Goal: Task Accomplishment & Management: Complete application form

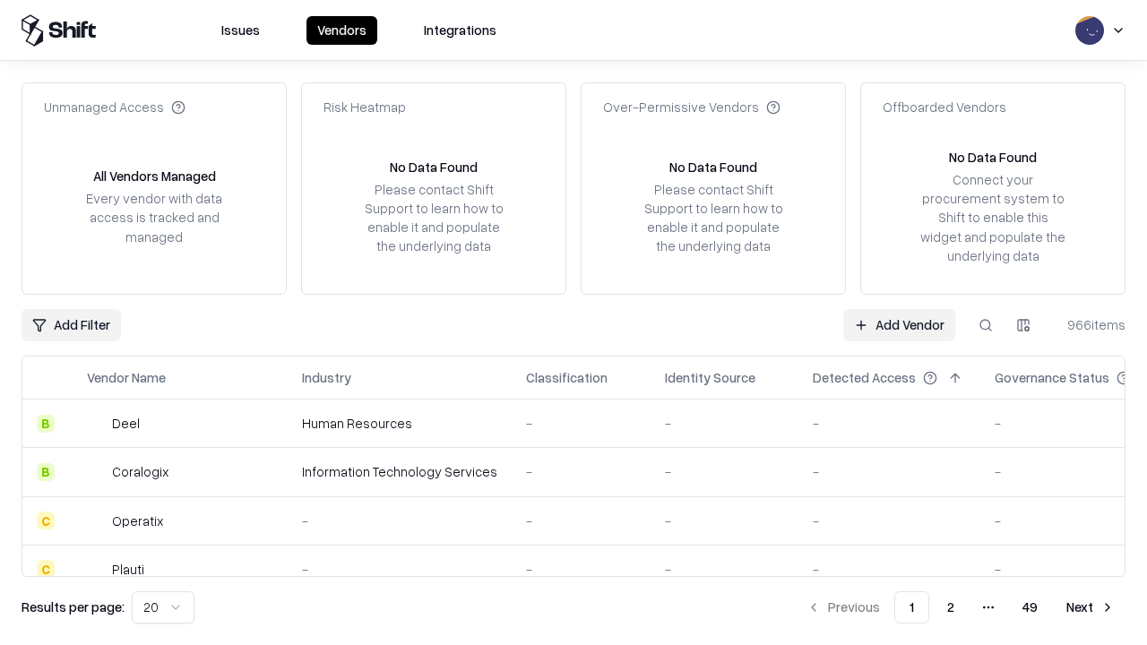
click at [899, 325] on link "Add Vendor" at bounding box center [900, 325] width 112 height 32
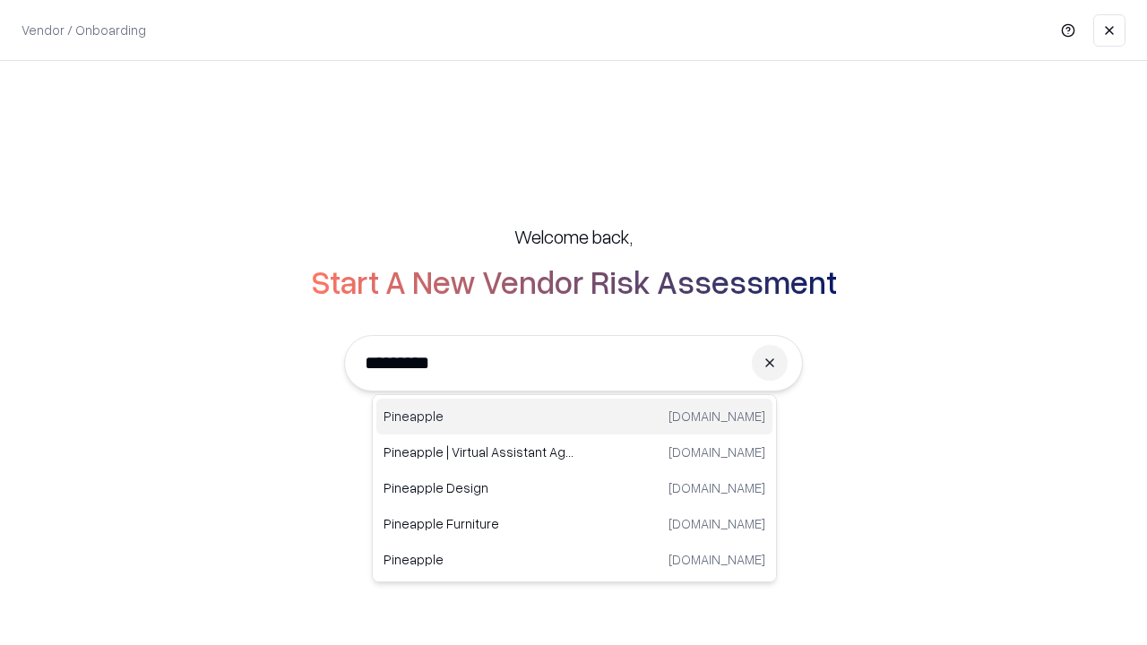
click at [575, 417] on div "Pineapple [DOMAIN_NAME]" at bounding box center [575, 417] width 396 height 36
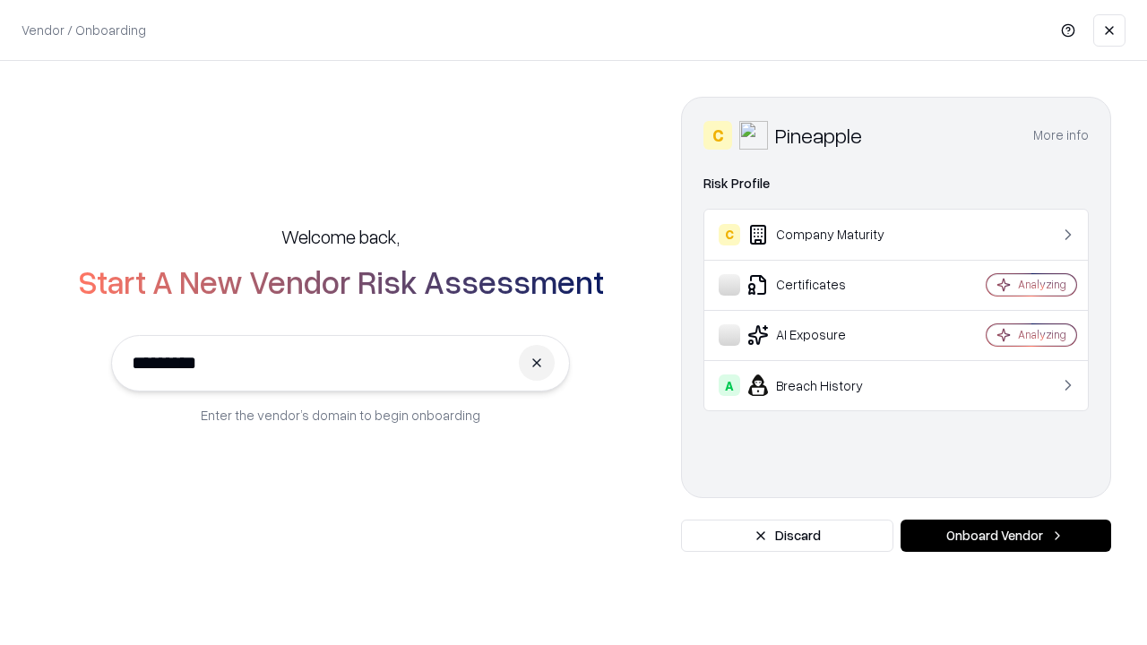
type input "*********"
click at [1006, 536] on button "Onboard Vendor" at bounding box center [1006, 536] width 211 height 32
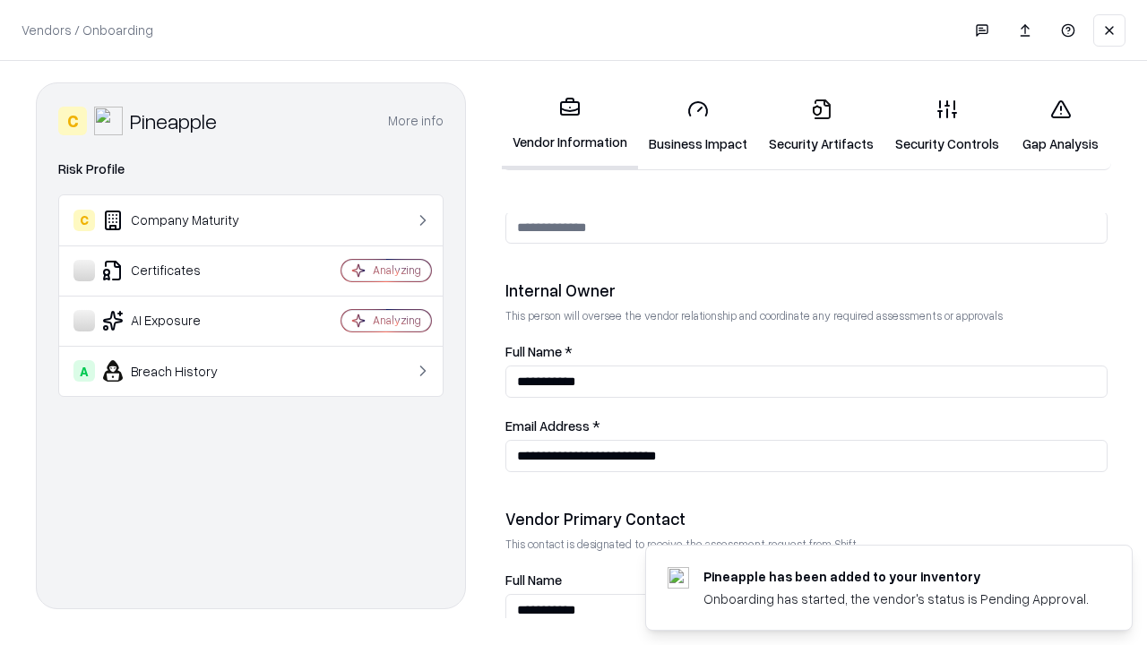
scroll to position [929, 0]
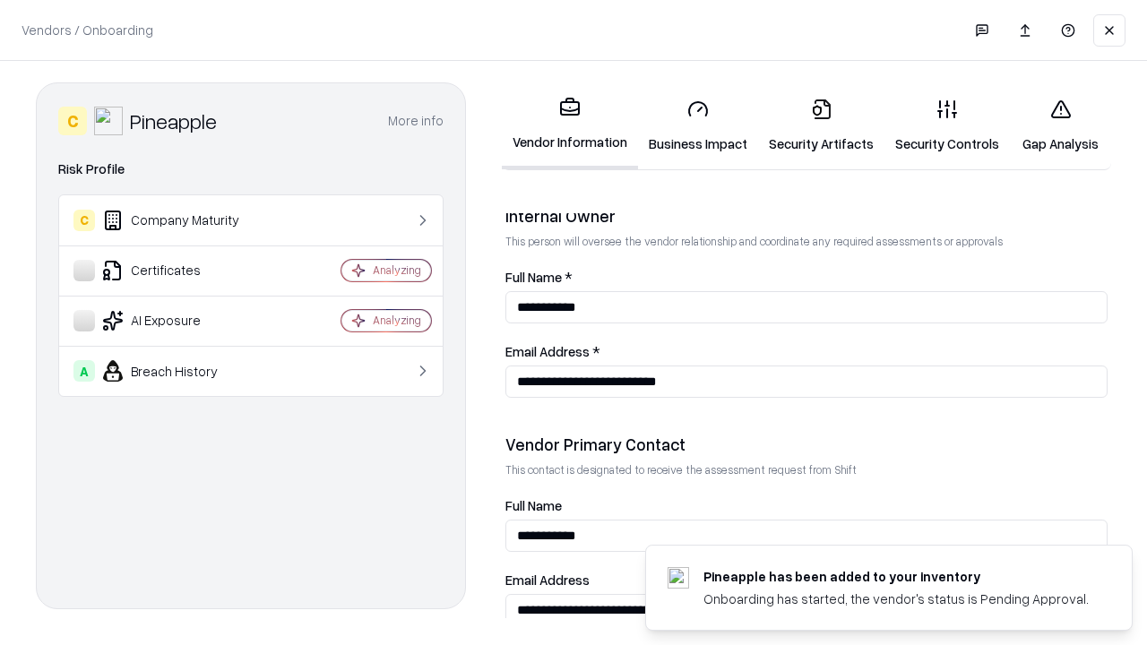
click at [698, 126] on link "Business Impact" at bounding box center [698, 125] width 120 height 83
click at [821, 126] on link "Security Artifacts" at bounding box center [821, 125] width 126 height 83
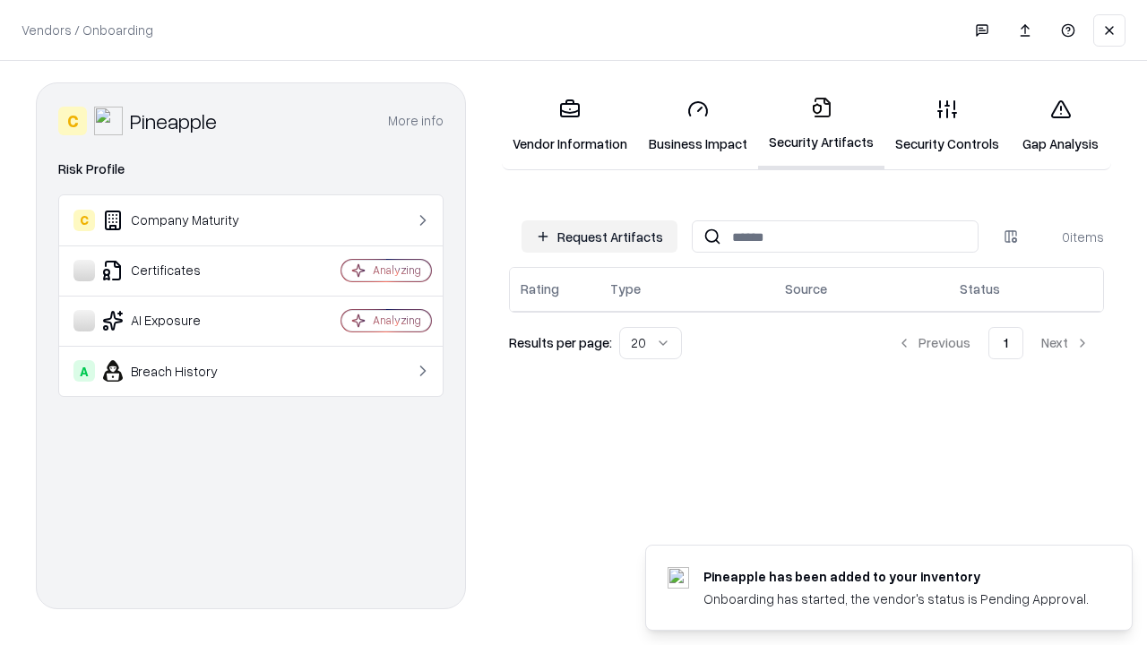
click at [600, 237] on button "Request Artifacts" at bounding box center [600, 237] width 156 height 32
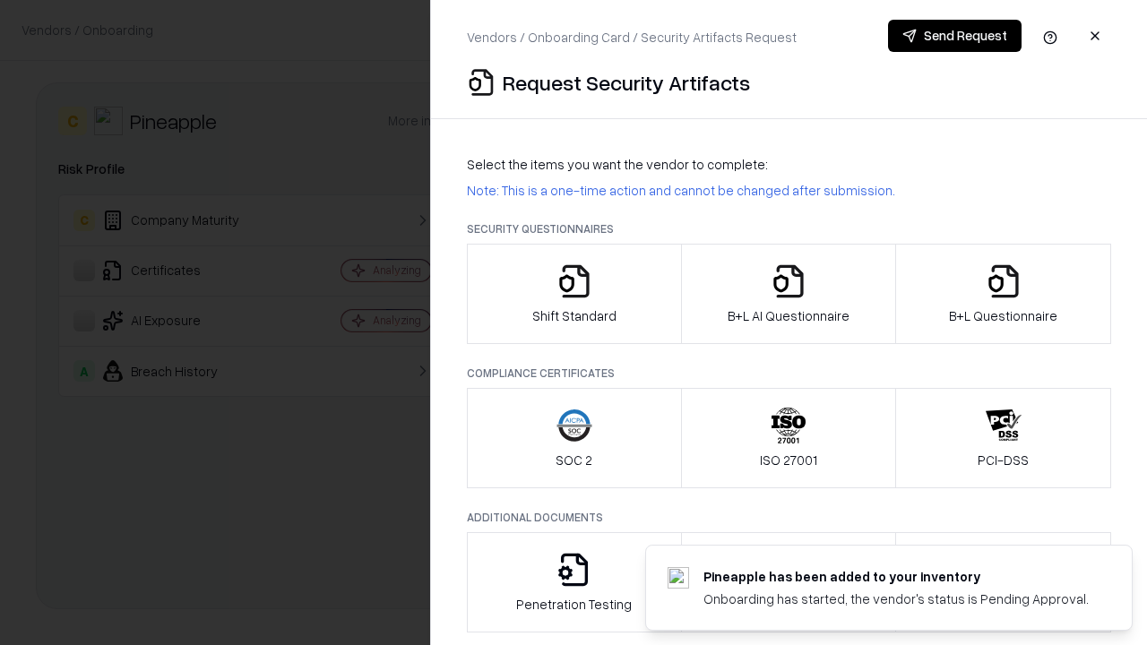
click at [574, 294] on icon "button" at bounding box center [575, 282] width 36 height 36
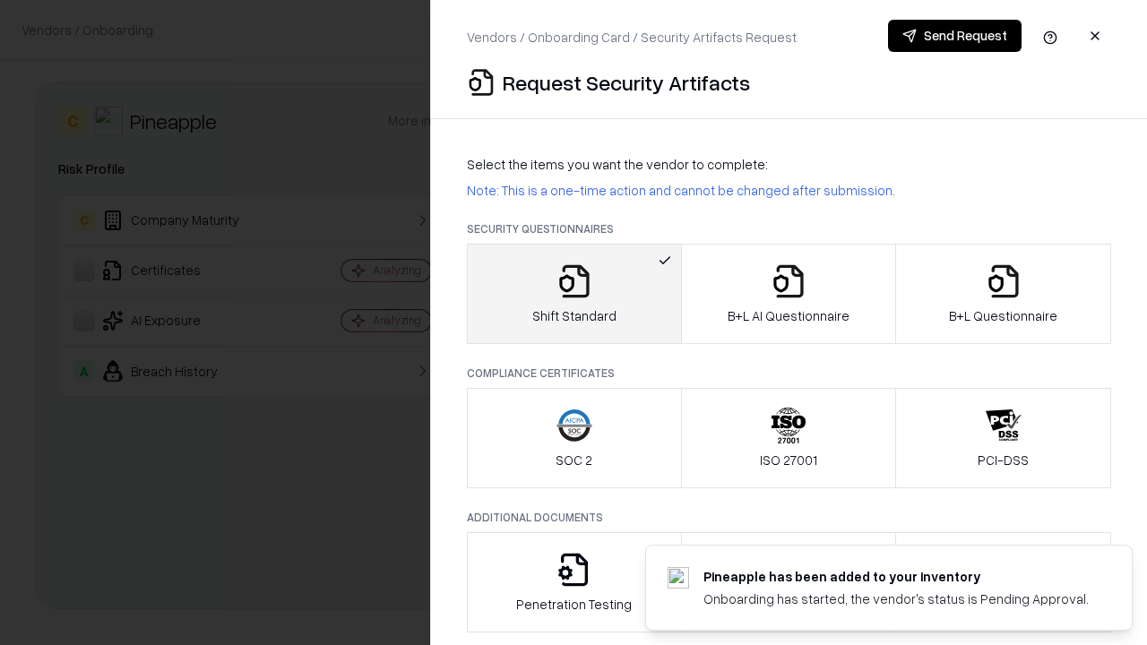
click at [955, 36] on button "Send Request" at bounding box center [955, 36] width 134 height 32
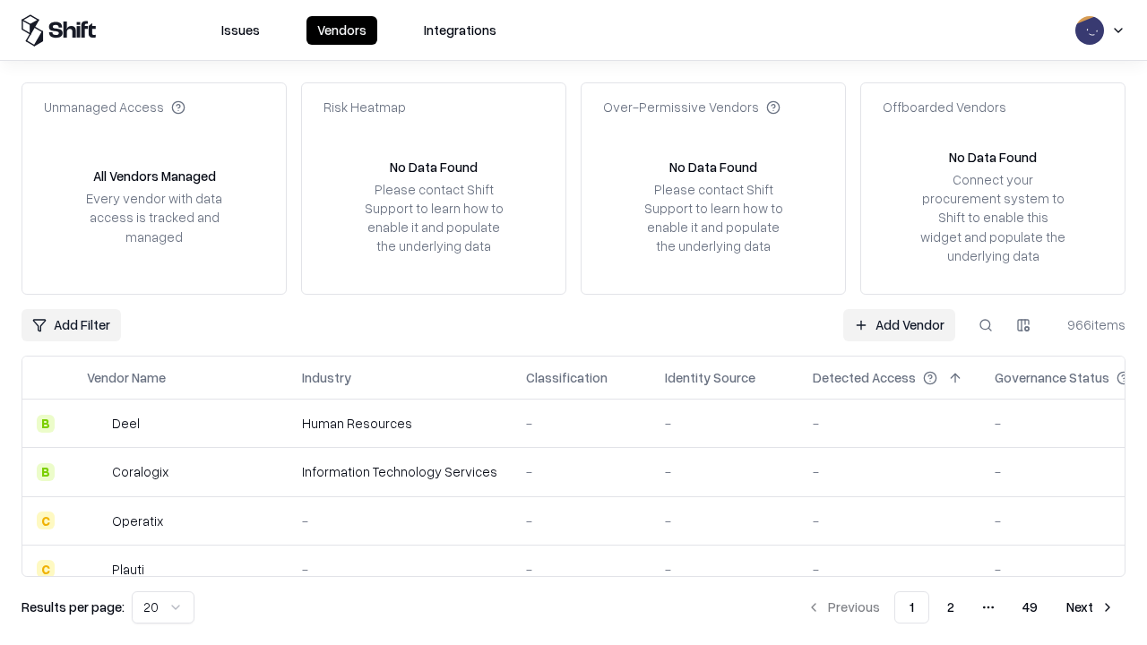
click at [986, 325] on button at bounding box center [986, 325] width 32 height 32
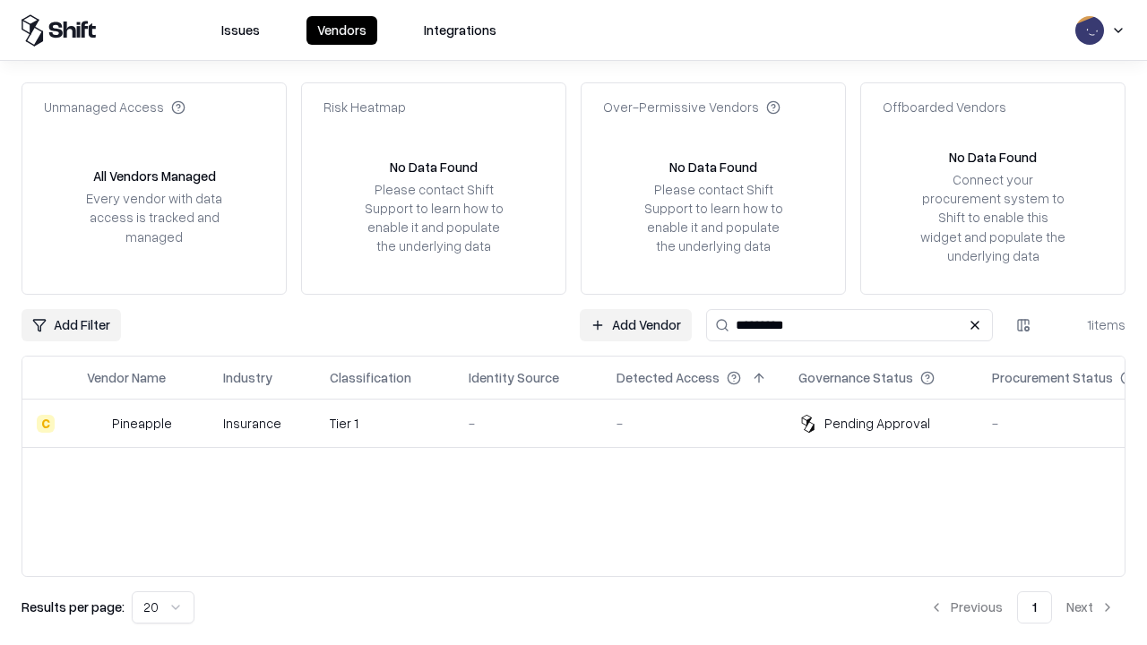
type input "*********"
click at [584, 423] on div "-" at bounding box center [528, 423] width 119 height 19
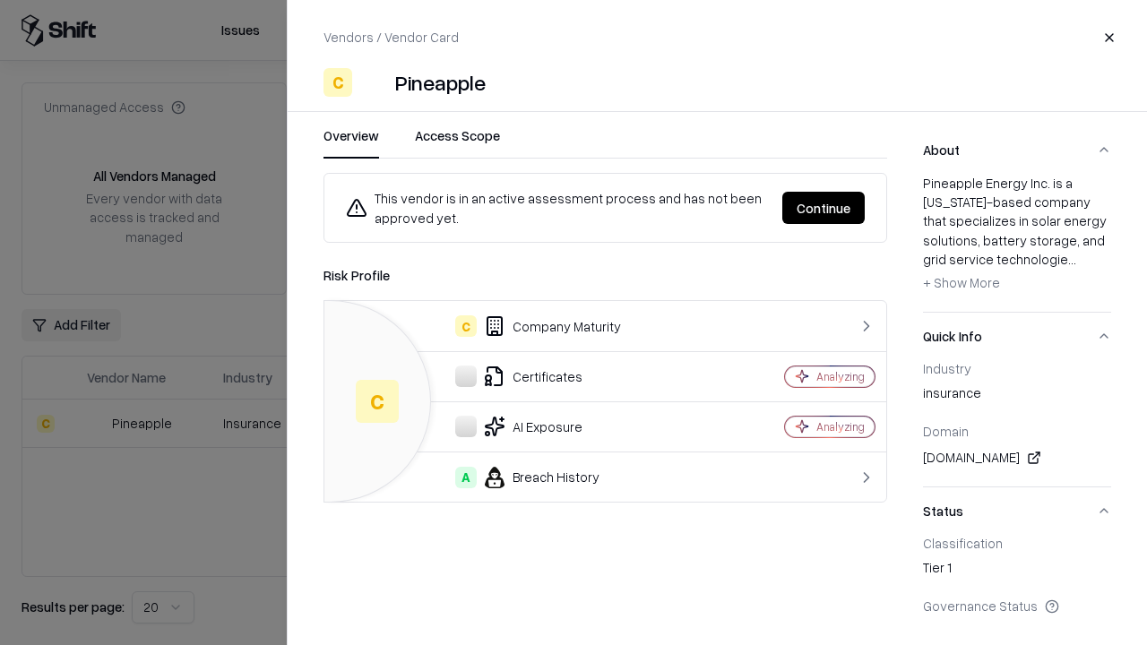
click at [824, 208] on button "Continue" at bounding box center [824, 208] width 82 height 32
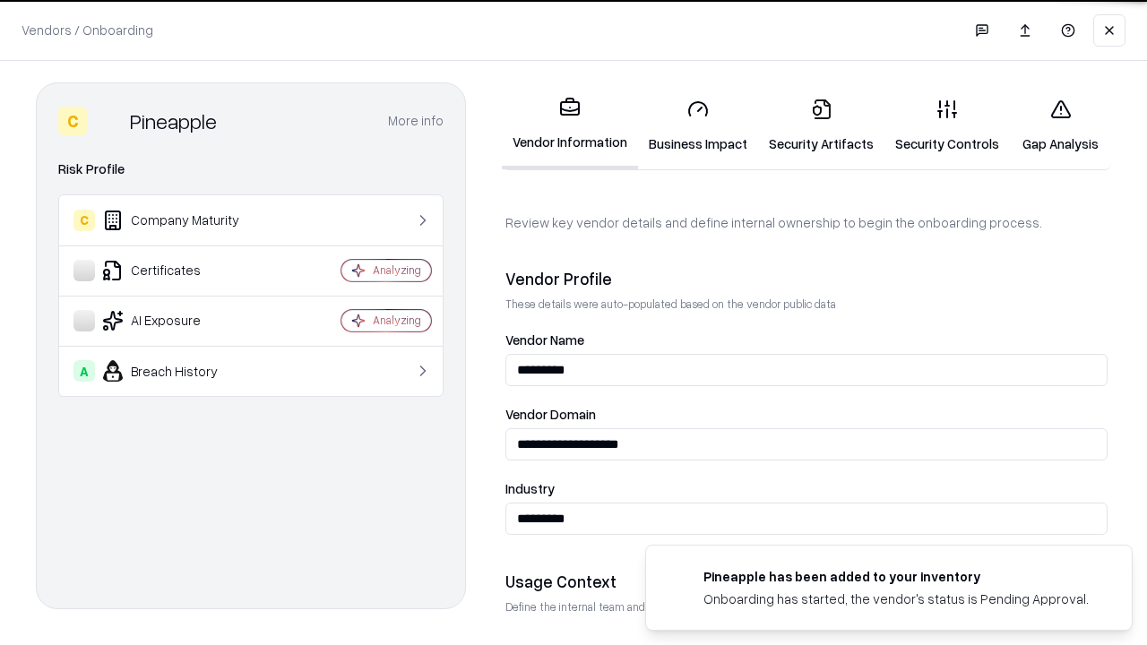
click at [821, 126] on link "Security Artifacts" at bounding box center [821, 125] width 126 height 83
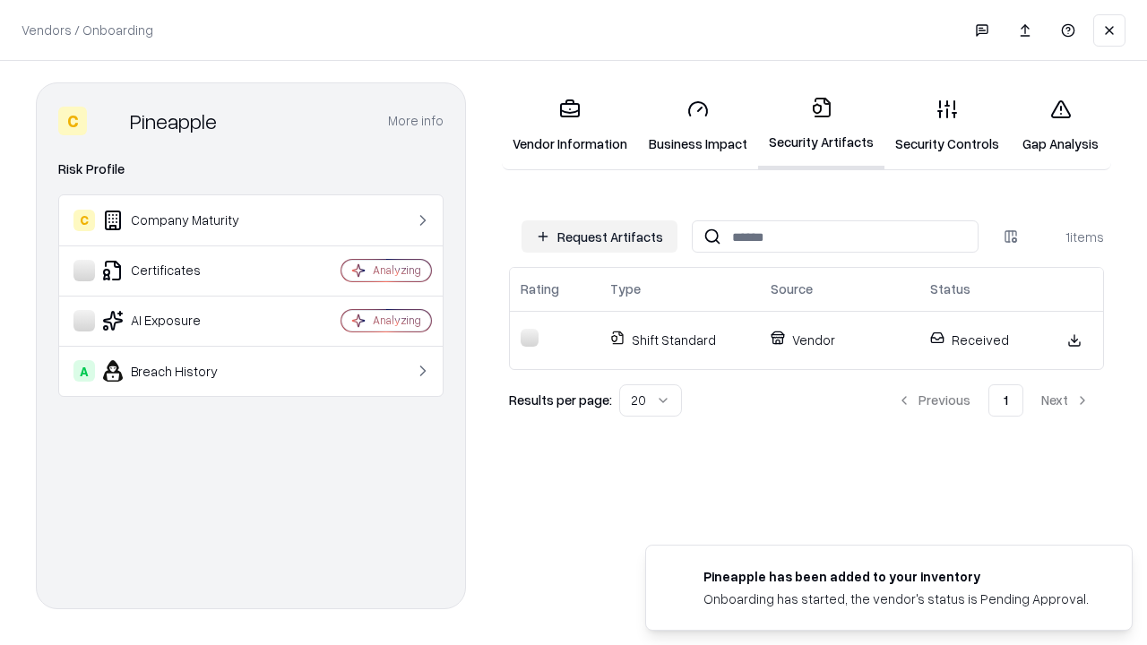
click at [948, 126] on link "Security Controls" at bounding box center [948, 125] width 126 height 83
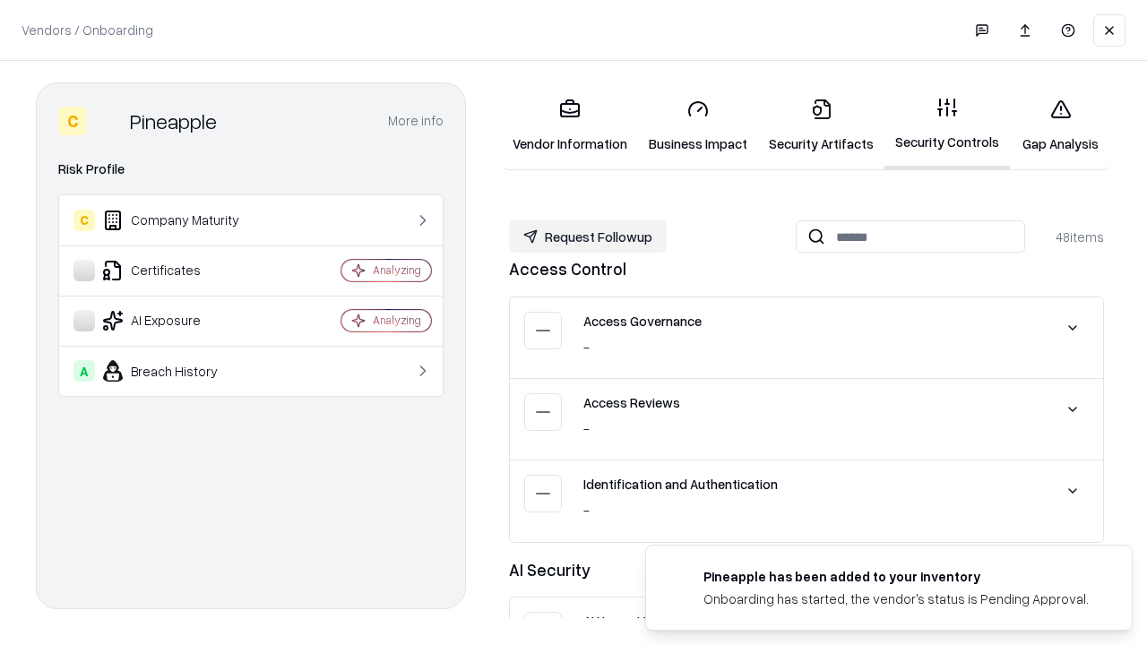
click at [588, 237] on button "Request Followup" at bounding box center [588, 237] width 158 height 32
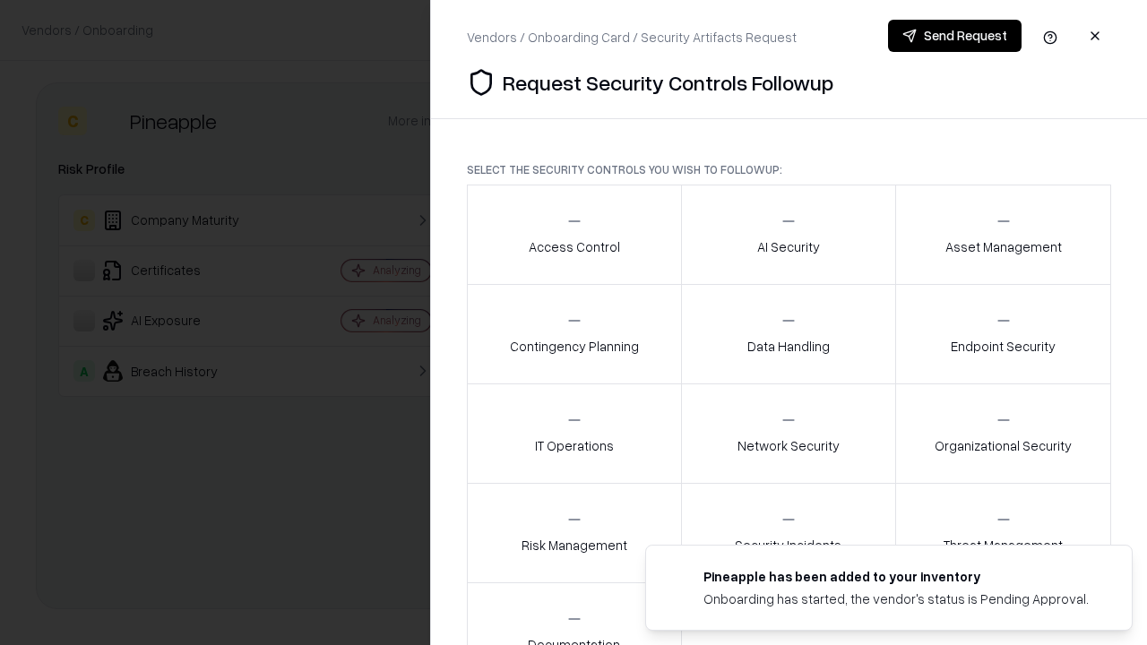
click at [574, 235] on div "Access Control" at bounding box center [574, 234] width 91 height 44
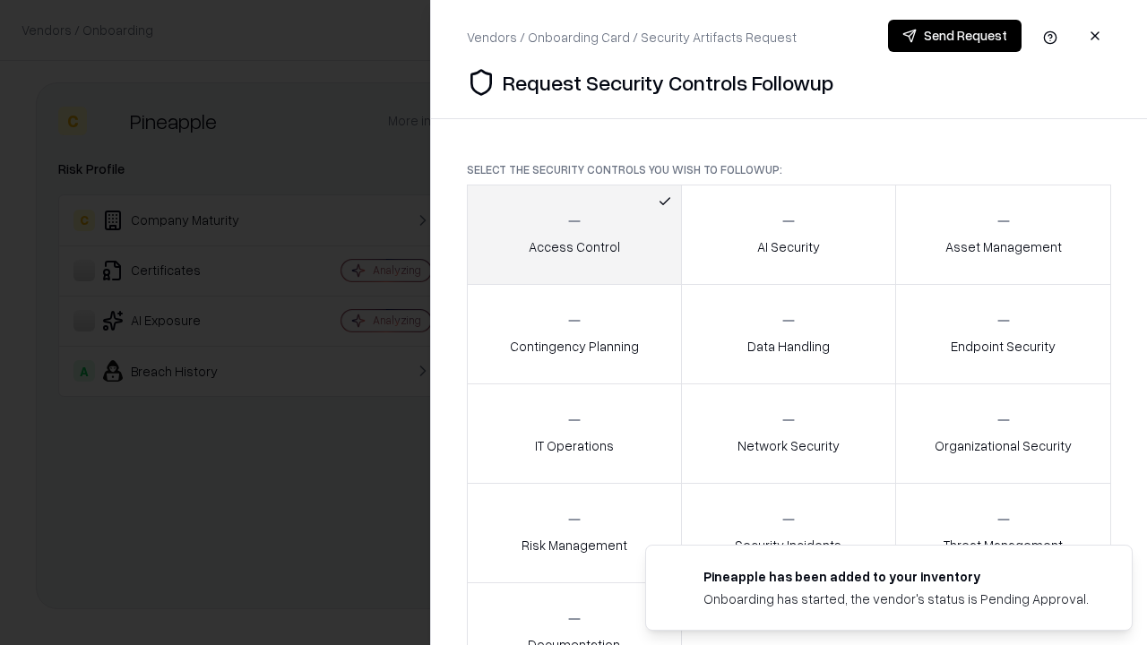
click at [955, 36] on button "Send Request" at bounding box center [955, 36] width 134 height 32
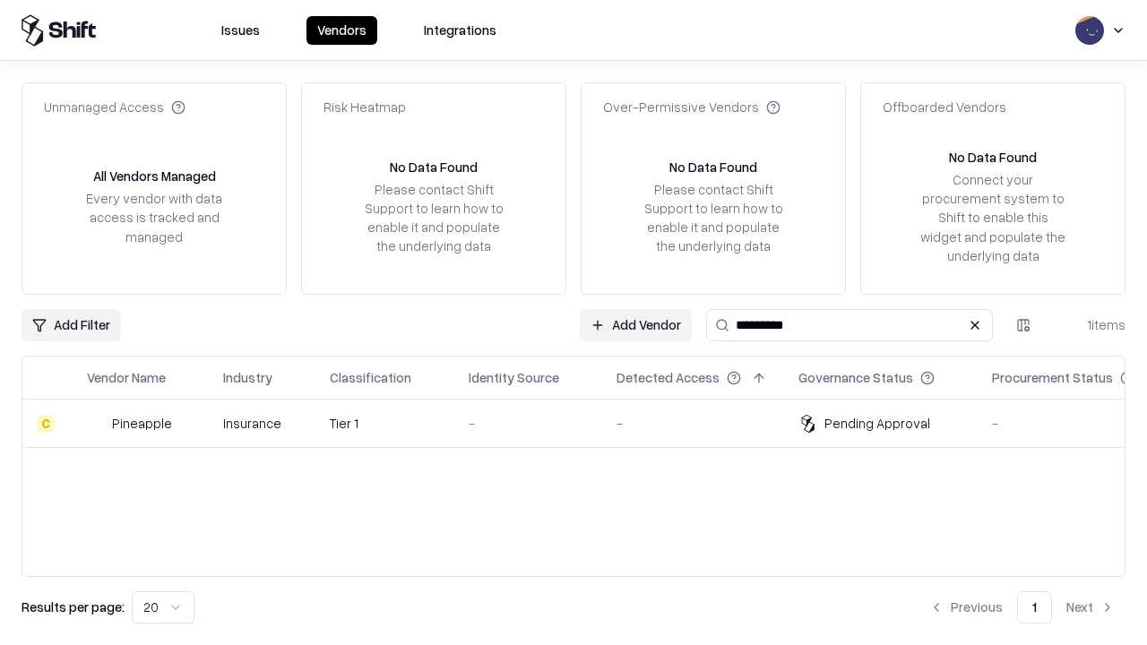
type input "*********"
click at [584, 423] on div "-" at bounding box center [528, 423] width 119 height 19
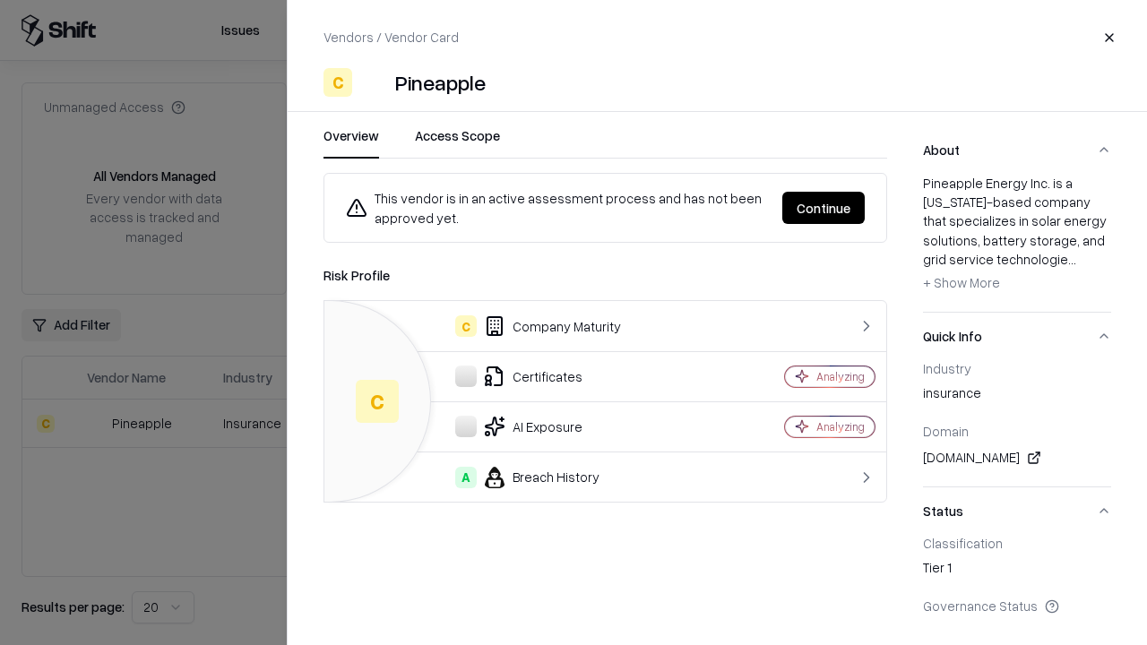
click at [824, 208] on button "Continue" at bounding box center [824, 208] width 82 height 32
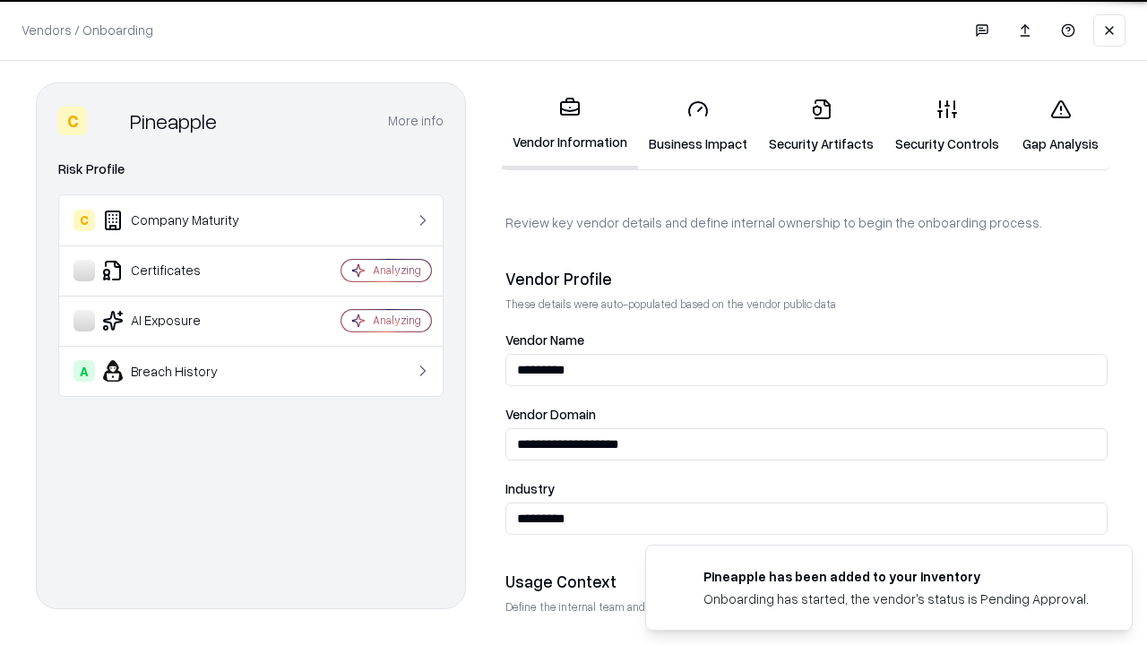
click at [1060, 126] on link "Gap Analysis" at bounding box center [1060, 125] width 101 height 83
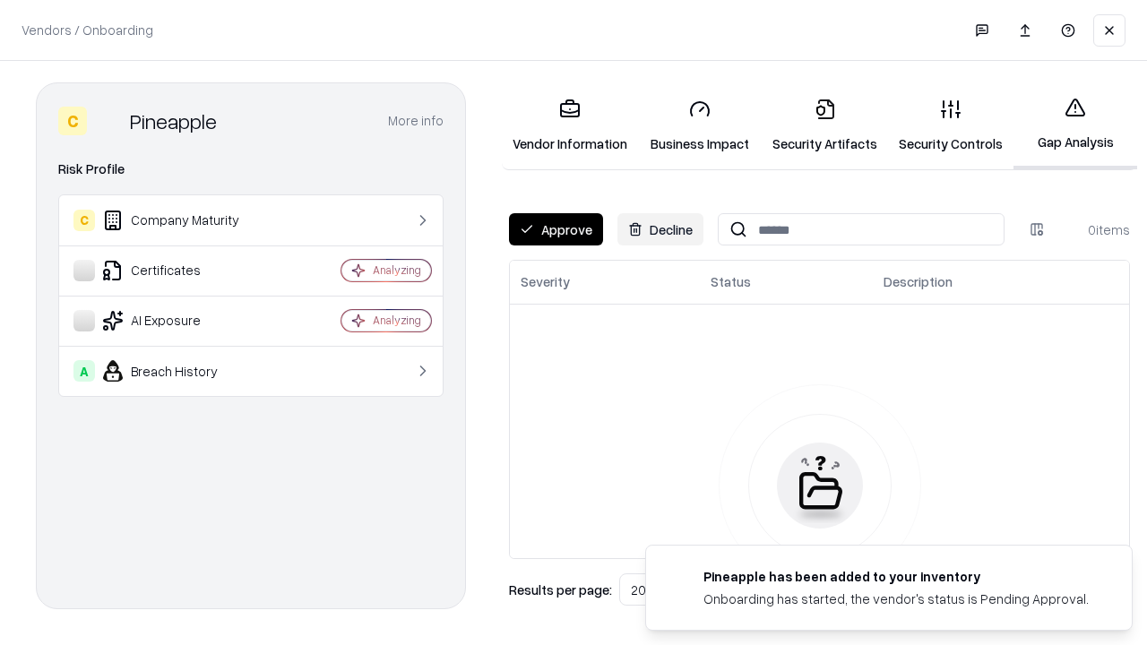
click at [556, 229] on button "Approve" at bounding box center [556, 229] width 94 height 32
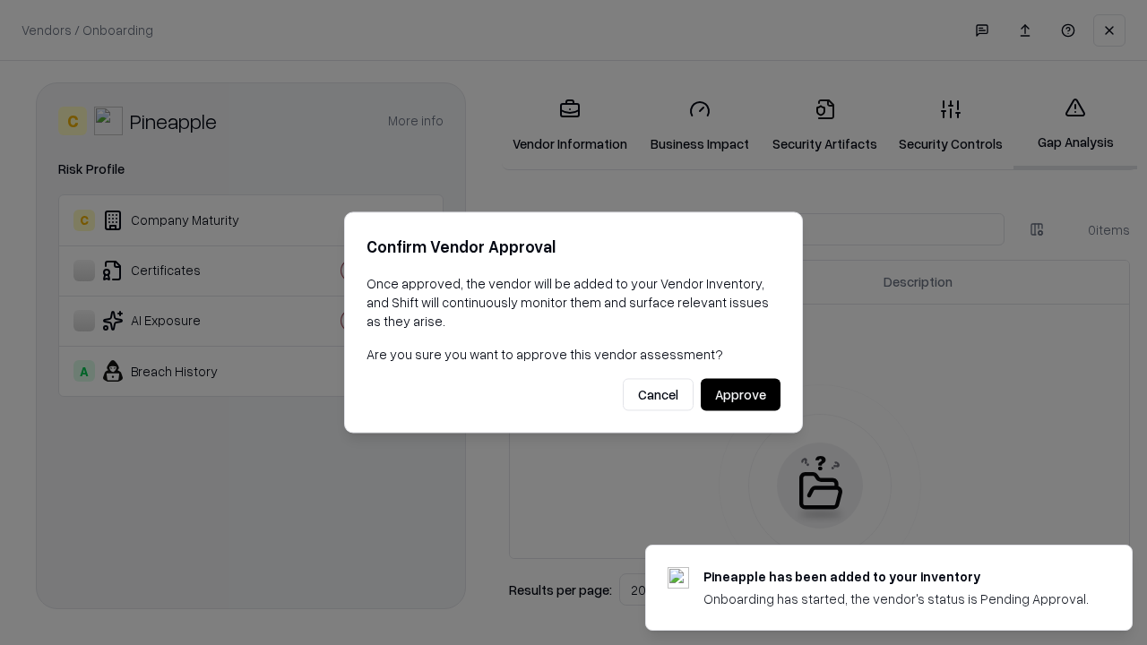
click at [740, 394] on button "Approve" at bounding box center [741, 395] width 80 height 32
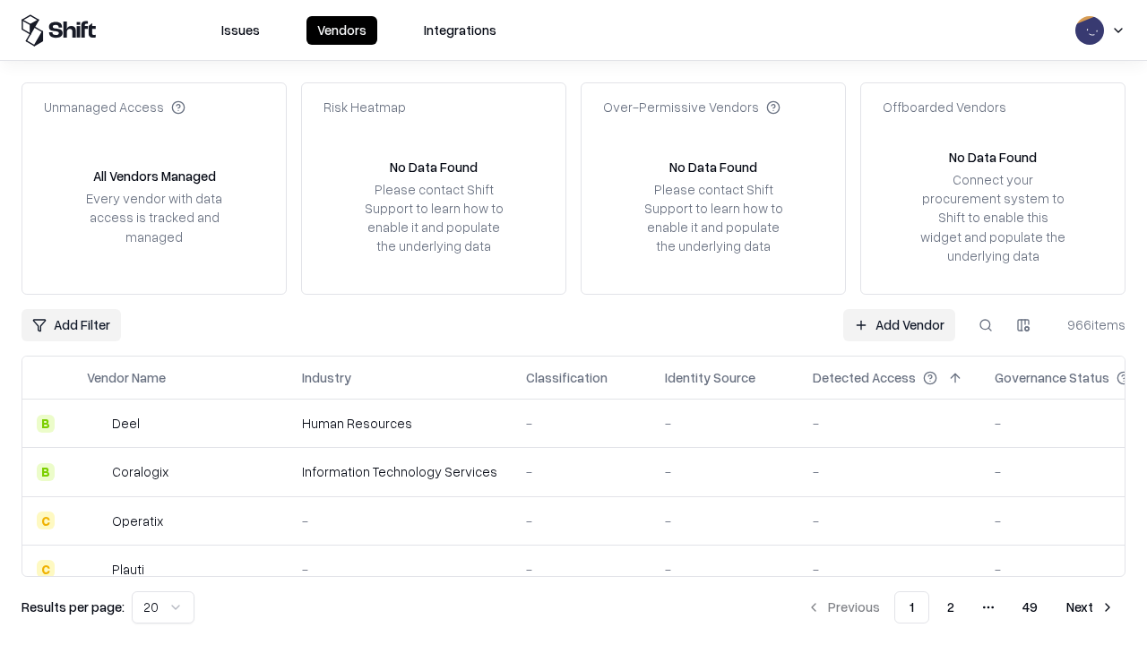
type input "*********"
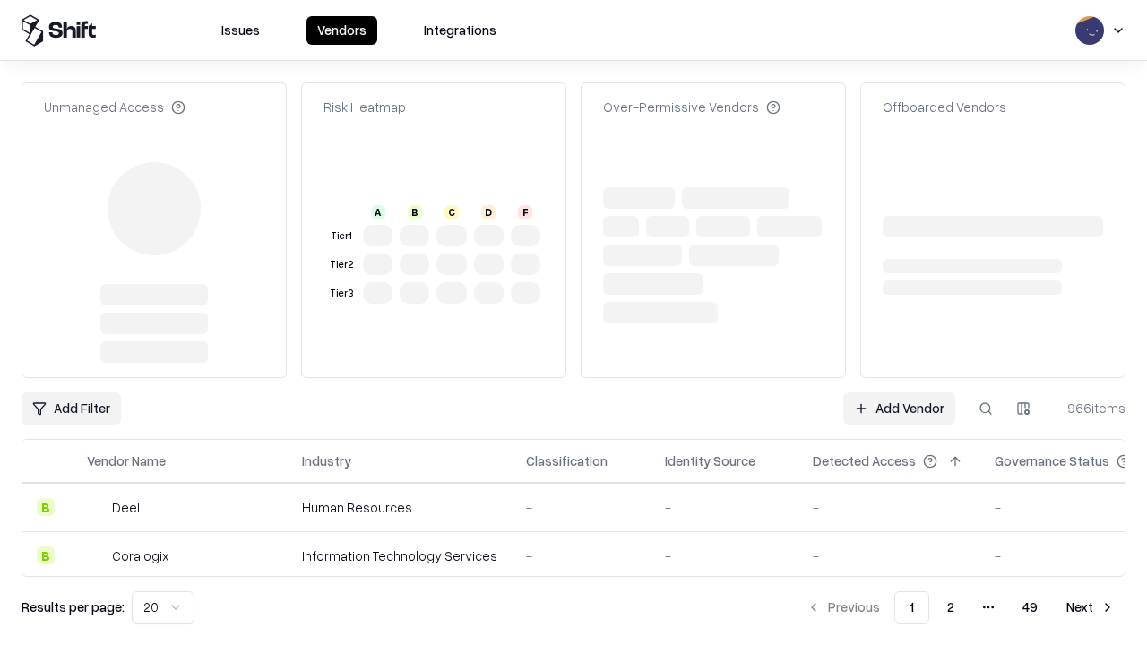
click at [899, 409] on link "Add Vendor" at bounding box center [900, 409] width 112 height 32
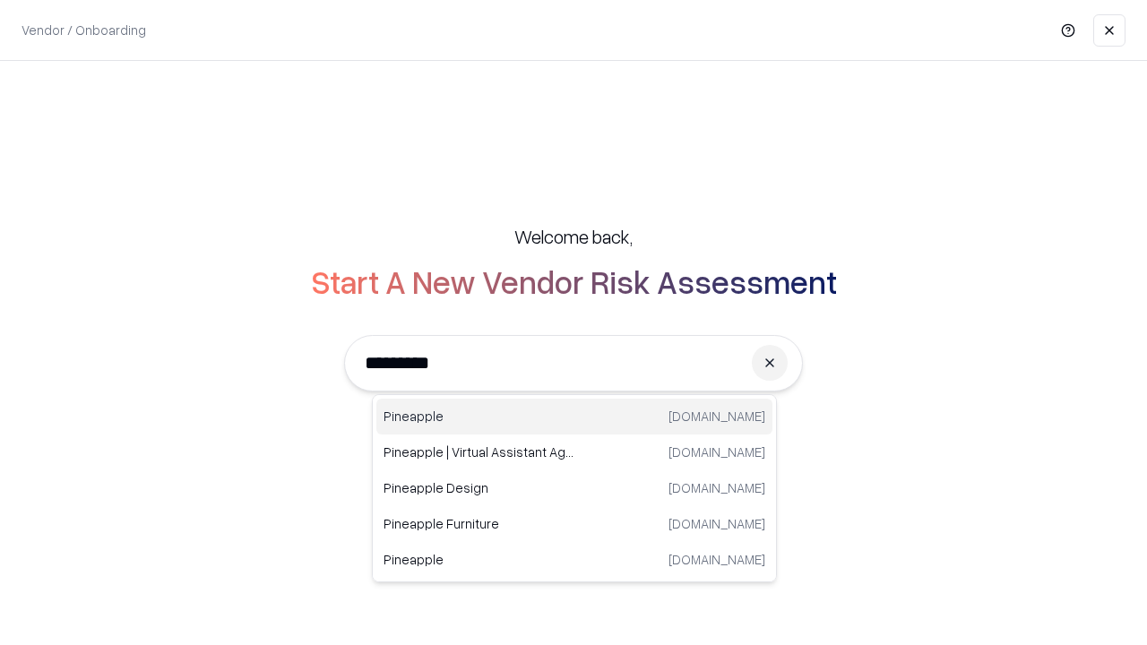
click at [575, 417] on div "Pineapple [DOMAIN_NAME]" at bounding box center [575, 417] width 396 height 36
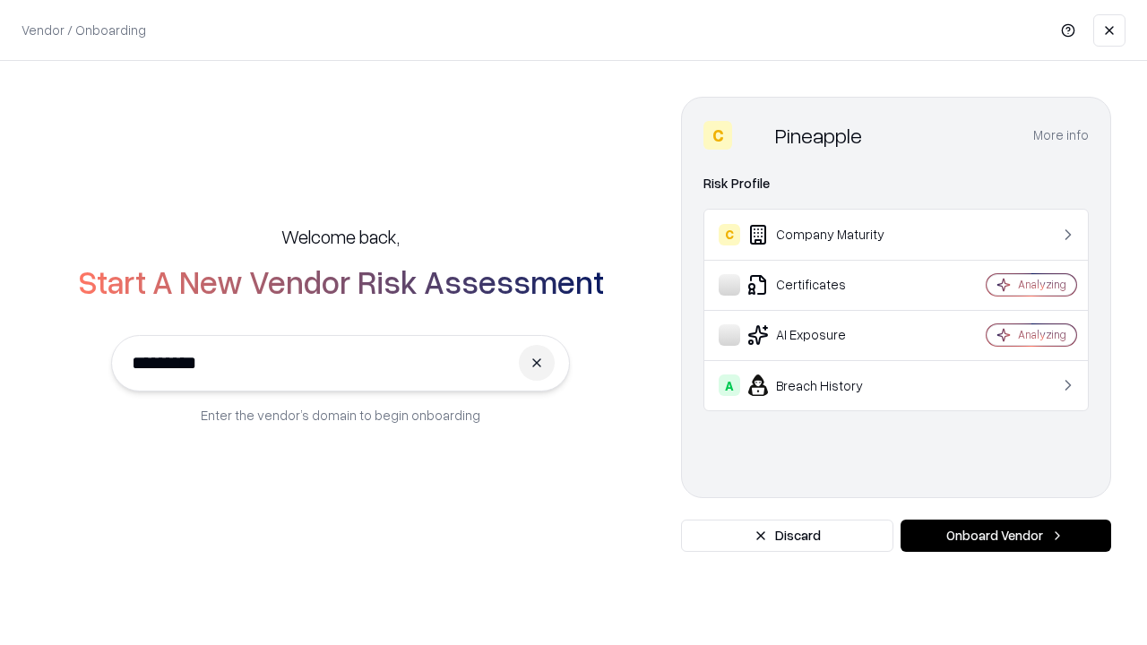
type input "*********"
click at [1006, 536] on button "Onboard Vendor" at bounding box center [1006, 536] width 211 height 32
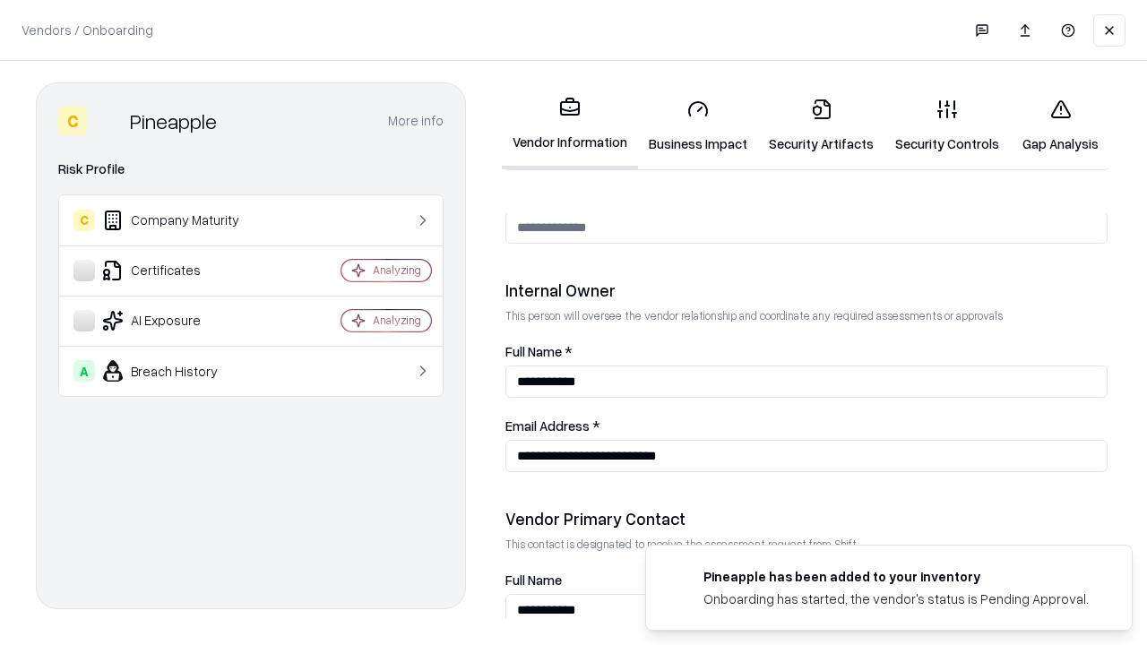
scroll to position [929, 0]
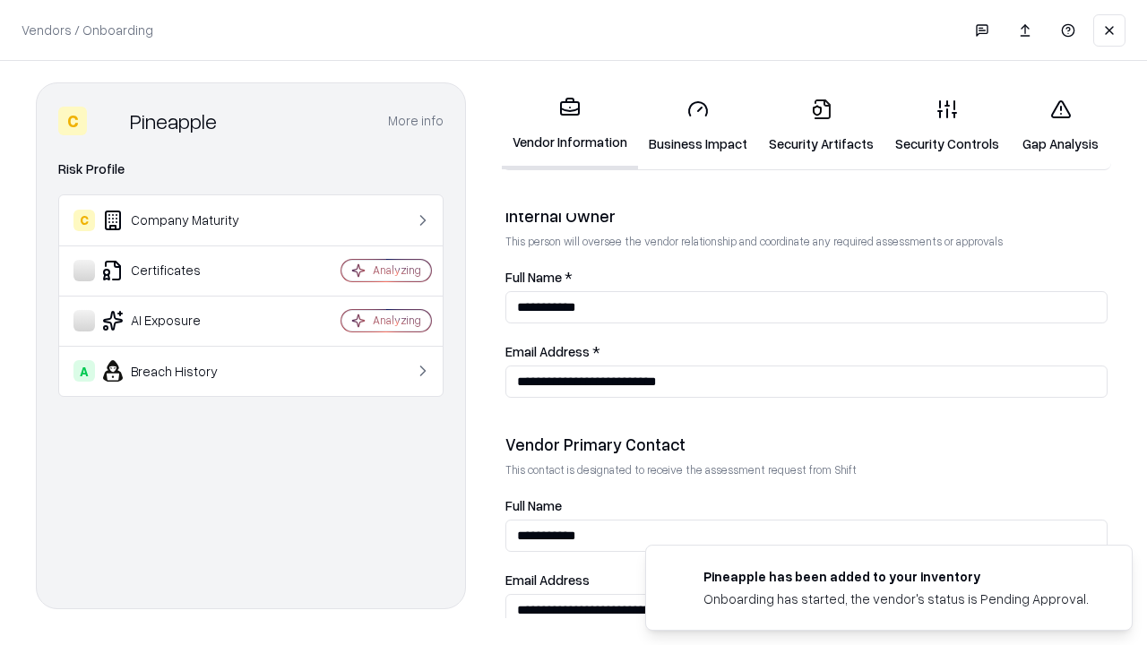
click at [1060, 126] on link "Gap Analysis" at bounding box center [1060, 125] width 101 height 83
